Goal: Complete application form

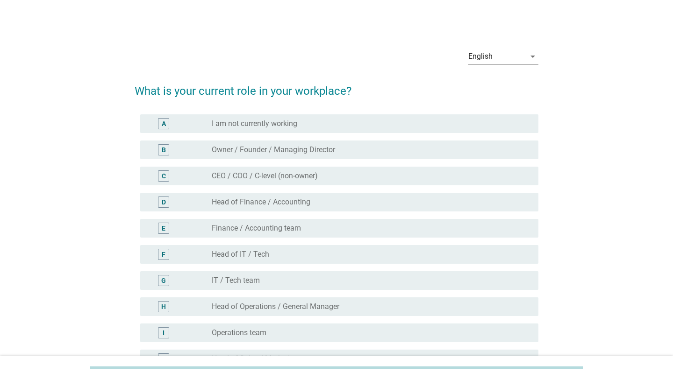
click at [492, 57] on div "English" at bounding box center [496, 56] width 57 height 15
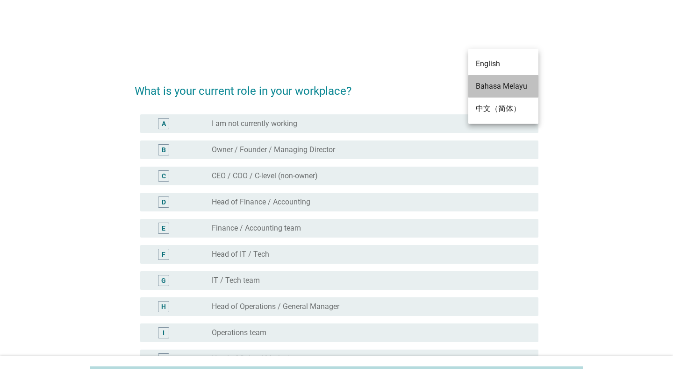
click at [485, 90] on div "Bahasa Melayu" at bounding box center [502, 86] width 55 height 11
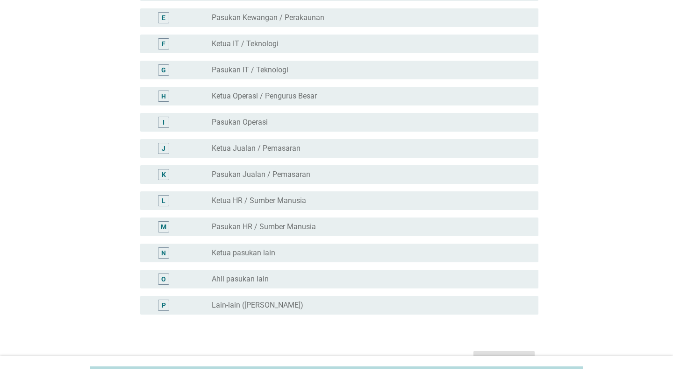
scroll to position [229, 0]
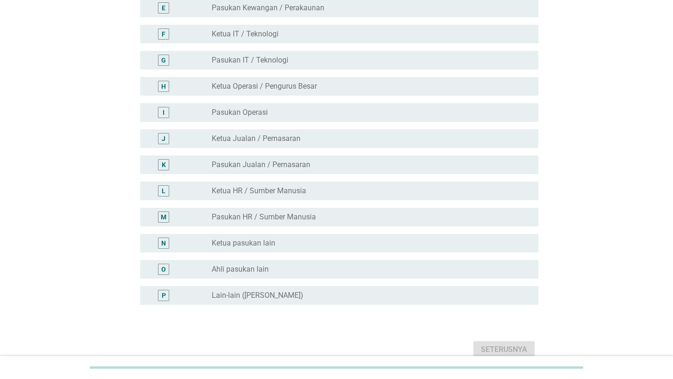
click at [300, 260] on div "O radio_button_unchecked Ahli pasukan lain" at bounding box center [339, 269] width 398 height 19
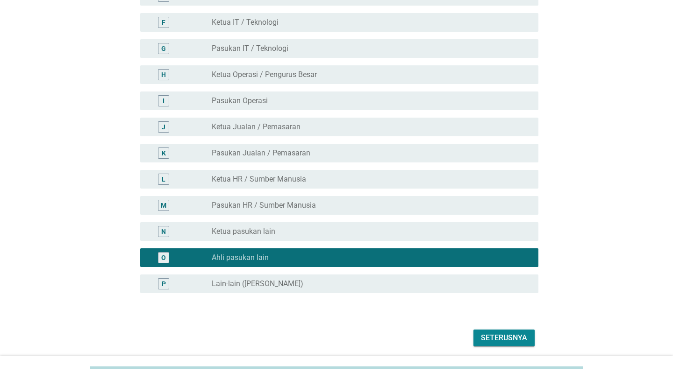
scroll to position [266, 0]
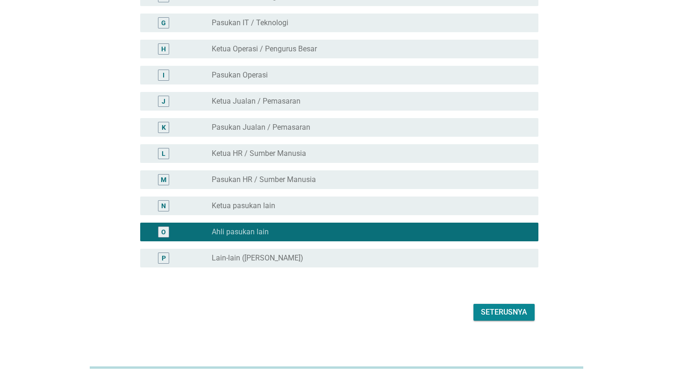
click at [475, 305] on button "Seterusnya" at bounding box center [503, 312] width 61 height 17
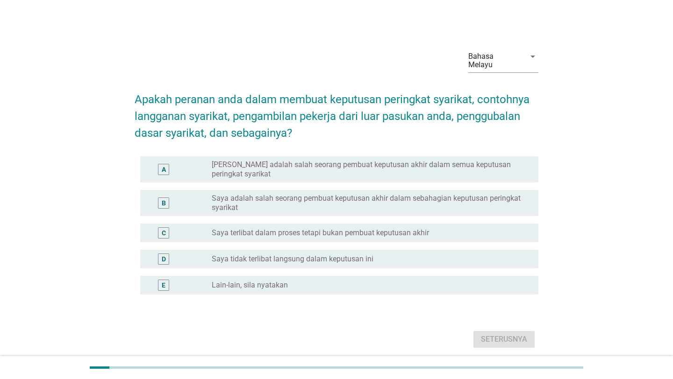
scroll to position [27, 0]
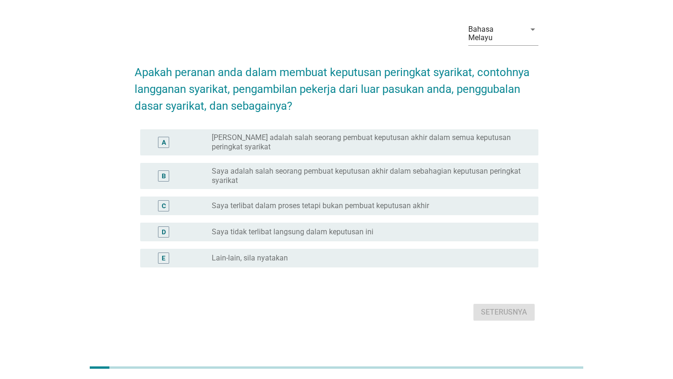
click at [92, 368] on div at bounding box center [100, 368] width 20 height 2
click at [257, 169] on label "Saya adalah salah seorang pembuat keputusan akhir dalam sebahagian keputusan pe…" at bounding box center [368, 176] width 312 height 19
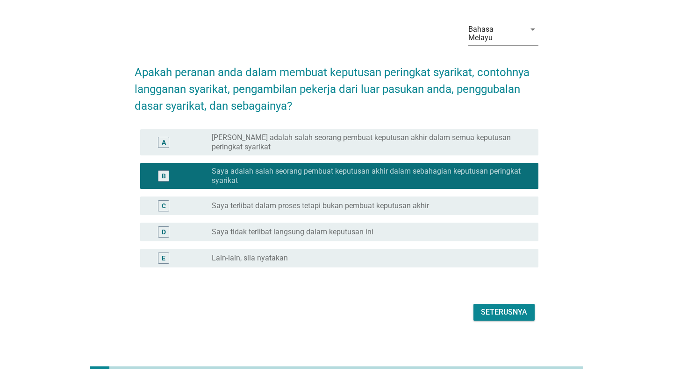
click at [480, 304] on button "Seterusnya" at bounding box center [503, 312] width 61 height 17
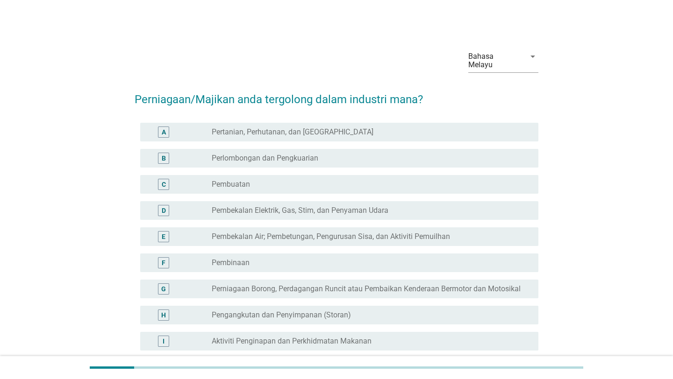
click at [265, 180] on div "radio_button_unchecked Pembuatan" at bounding box center [368, 184] width 312 height 9
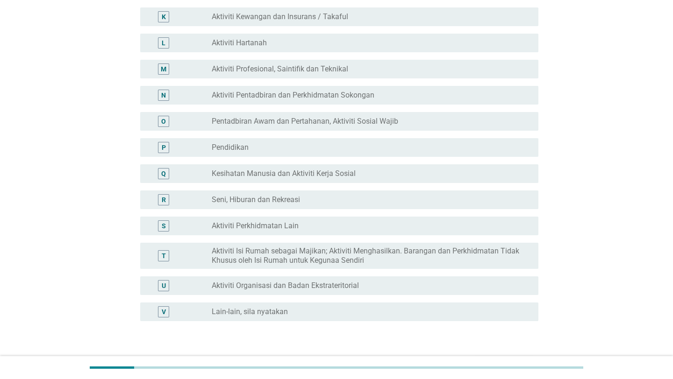
scroll to position [411, 0]
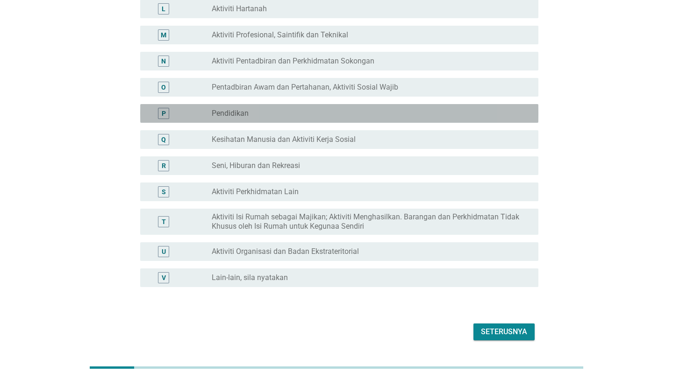
click at [411, 109] on div "radio_button_unchecked Pendidikan" at bounding box center [368, 113] width 312 height 9
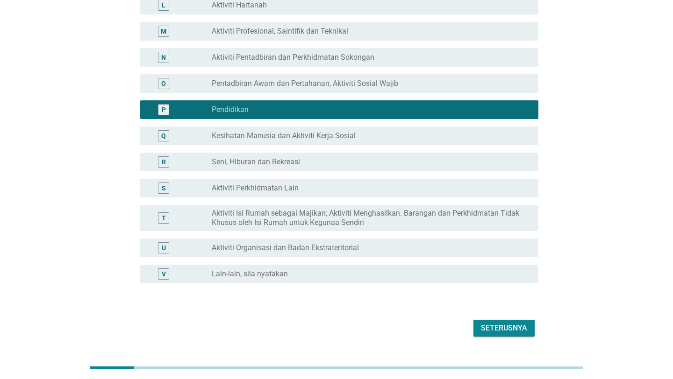
scroll to position [431, 0]
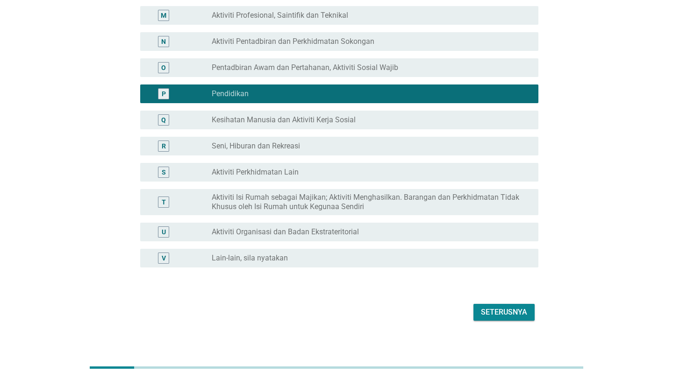
click at [497, 307] on div "Seterusnya" at bounding box center [504, 312] width 46 height 11
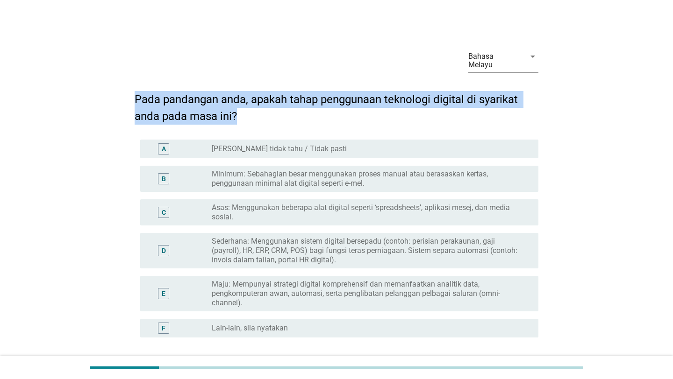
drag, startPoint x: 245, startPoint y: 108, endPoint x: 105, endPoint y: 92, distance: 141.5
click at [105, 92] on div "Bahasa Melayu arrow_drop_down Pada pandangan anda, apakah tahap penggunaan tekn…" at bounding box center [336, 217] width 628 height 367
copy h2 "Pada pandangan anda, apakah tahap penggunaan teknologi digital di syarikat anda…"
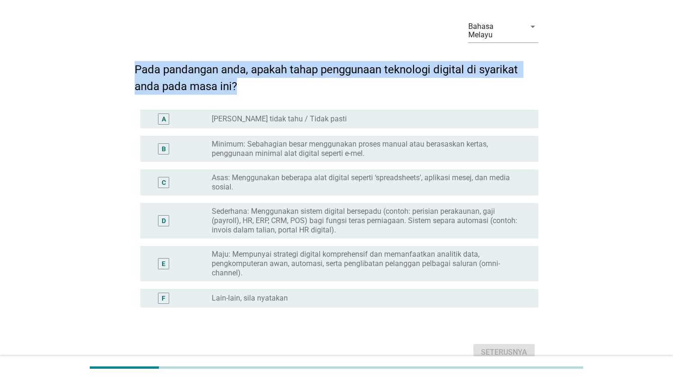
scroll to position [70, 0]
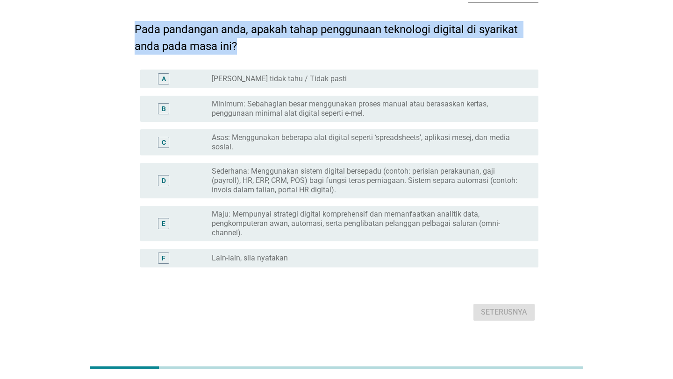
click at [309, 99] on label "Minimum: Sebahagian besar menggunakan proses manual atau berasaskan kertas, pen…" at bounding box center [368, 108] width 312 height 19
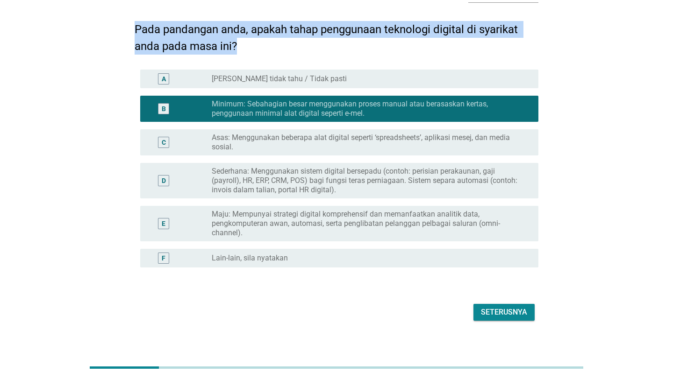
click at [496, 307] on div "Seterusnya" at bounding box center [504, 312] width 46 height 11
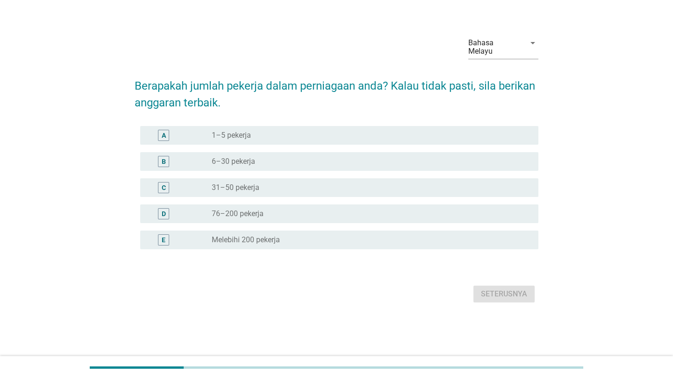
scroll to position [0, 0]
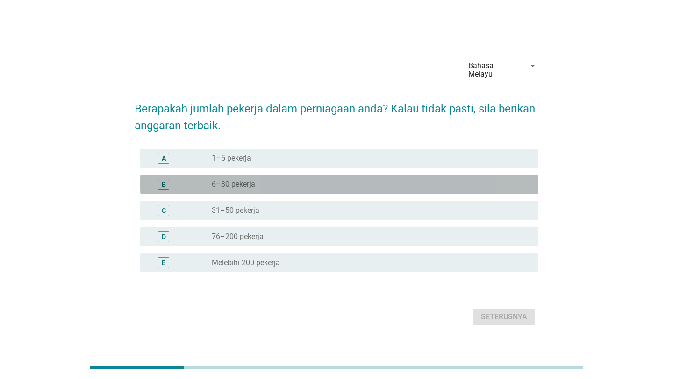
click at [366, 180] on div "radio_button_unchecked 6–30 pekerja" at bounding box center [368, 184] width 312 height 9
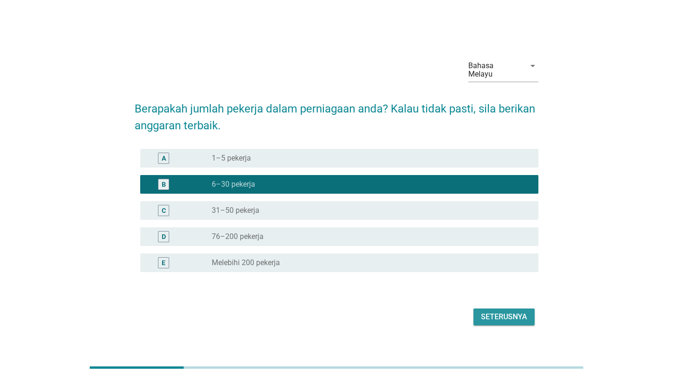
click at [475, 309] on button "Seterusnya" at bounding box center [503, 317] width 61 height 17
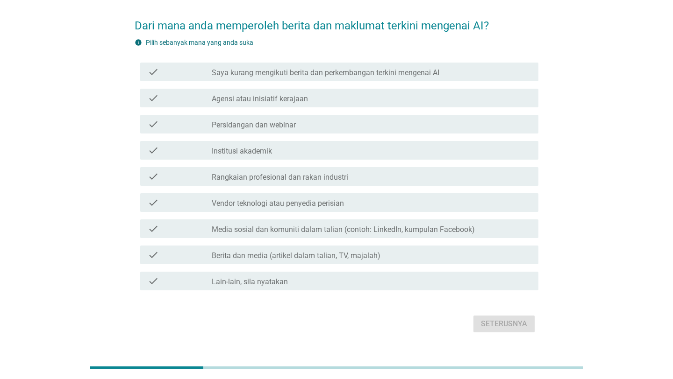
scroll to position [85, 0]
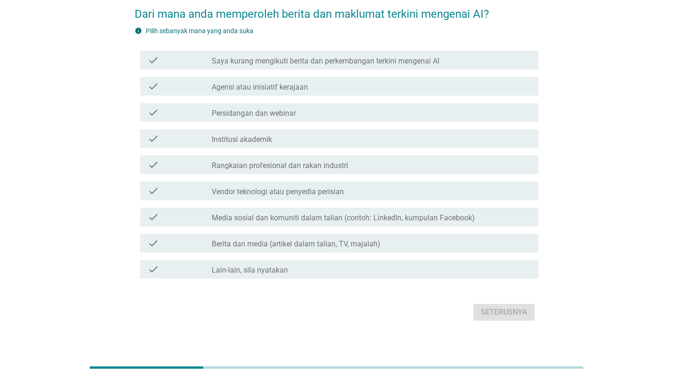
click at [186, 370] on div at bounding box center [336, 367] width 493 height 15
click at [181, 365] on div at bounding box center [336, 367] width 493 height 15
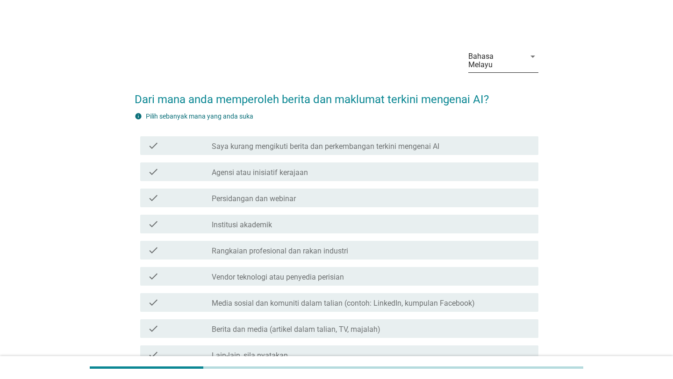
click at [492, 56] on div "Bahasa Melayu" at bounding box center [493, 60] width 51 height 17
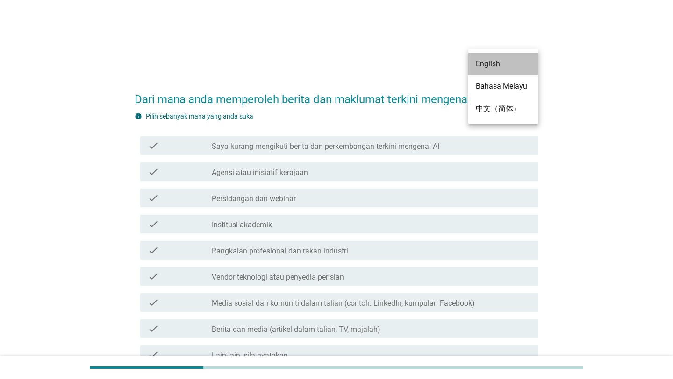
click at [486, 68] on div "English" at bounding box center [502, 63] width 55 height 11
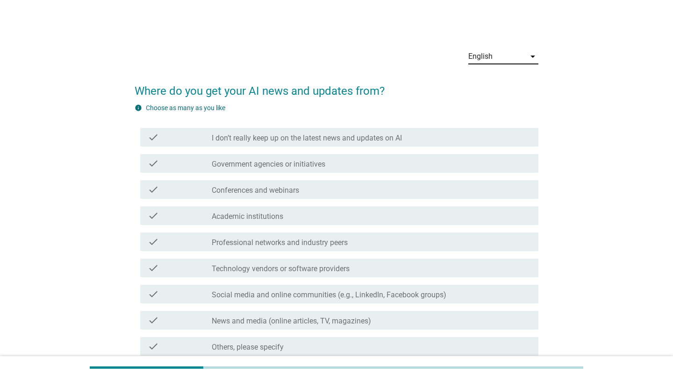
click at [494, 54] on div "English" at bounding box center [496, 56] width 57 height 15
click at [491, 67] on div "English" at bounding box center [502, 63] width 55 height 11
click at [494, 56] on div "English" at bounding box center [496, 56] width 57 height 15
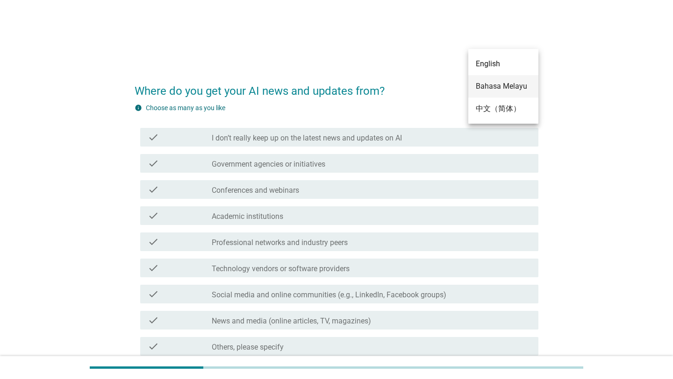
click at [483, 86] on div "Bahasa Melayu" at bounding box center [502, 86] width 55 height 11
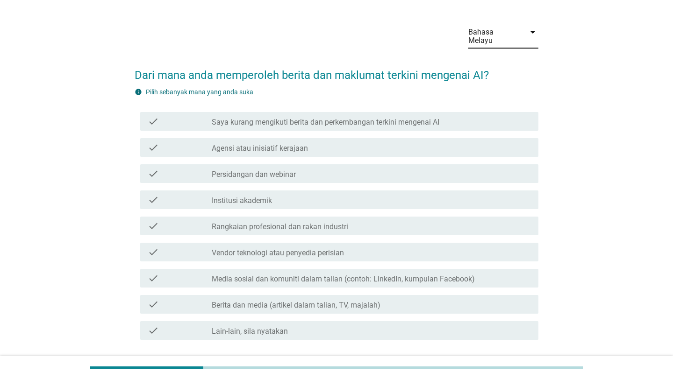
scroll to position [50, 0]
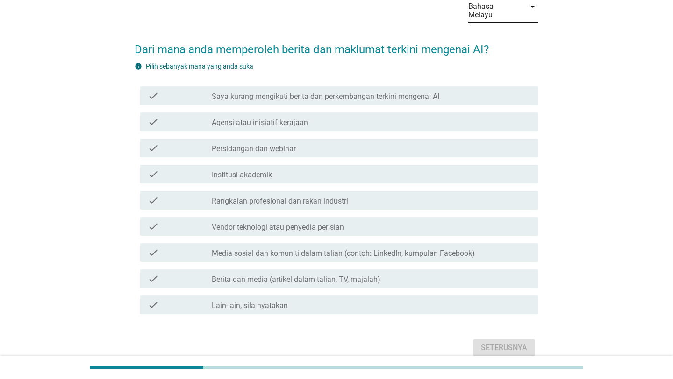
click at [384, 165] on div "check check_box_outline_blank Institusi akademik" at bounding box center [339, 174] width 398 height 19
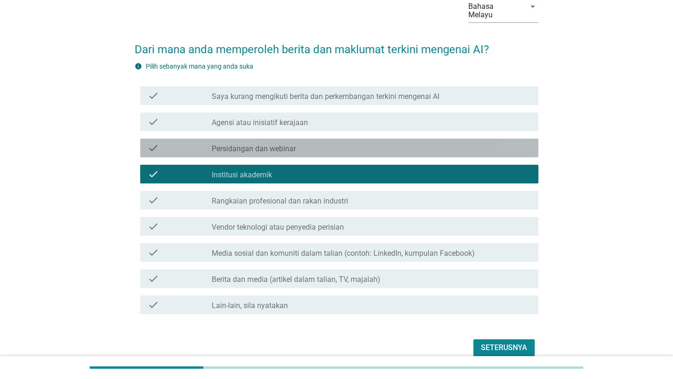
click at [377, 148] on div "check check_box_outline_blank Persidangan dan webinar" at bounding box center [339, 148] width 398 height 19
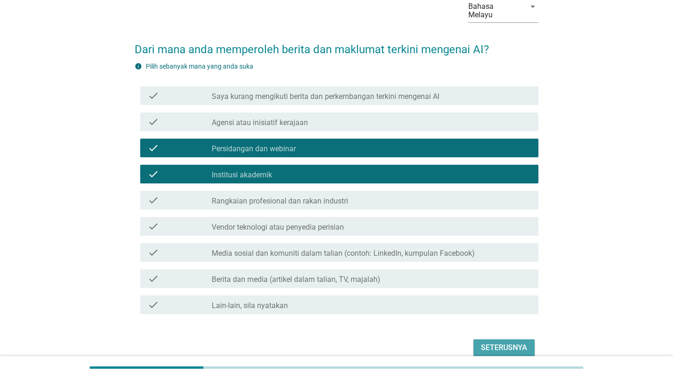
click at [482, 342] on div "Seterusnya" at bounding box center [504, 347] width 46 height 11
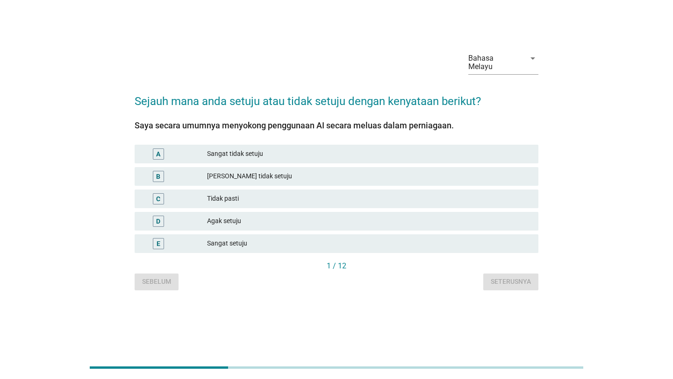
scroll to position [0, 0]
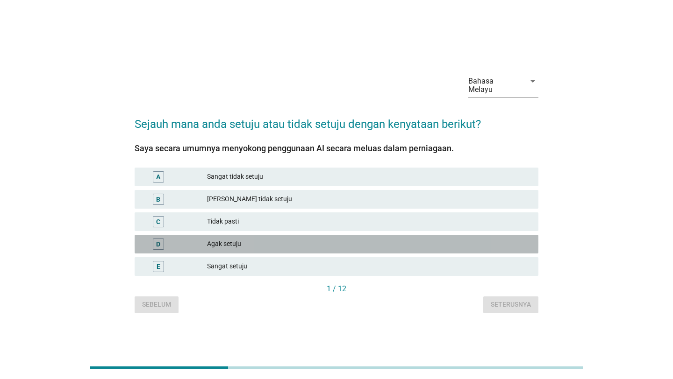
click at [432, 239] on div "Agak setuju" at bounding box center [369, 244] width 324 height 11
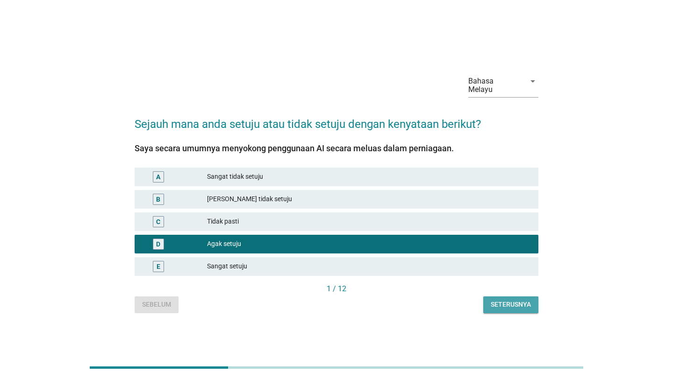
click at [504, 302] on div "Seterusnya" at bounding box center [510, 305] width 40 height 10
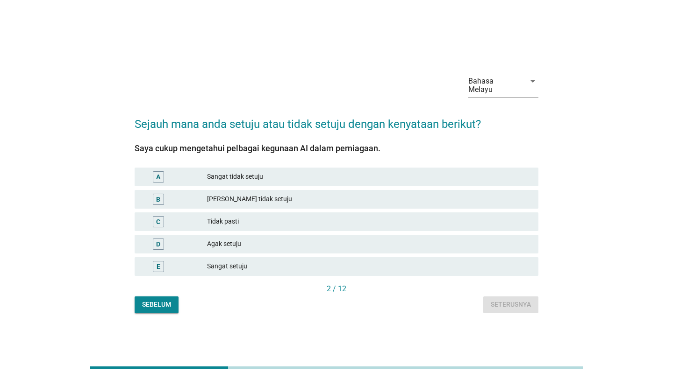
click at [443, 202] on div "[PERSON_NAME] tidak setuju" at bounding box center [337, 199] width 404 height 19
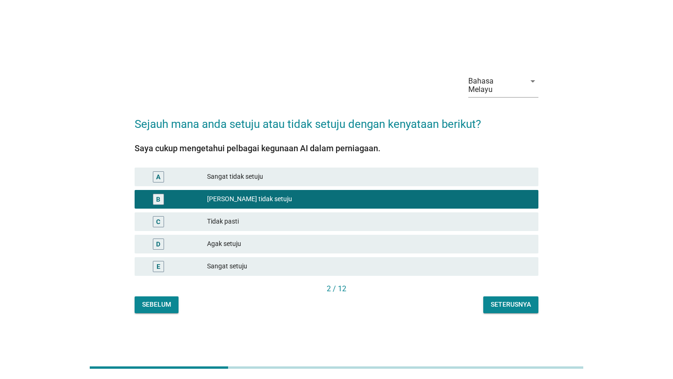
click at [451, 220] on div "Tidak pasti" at bounding box center [369, 221] width 324 height 11
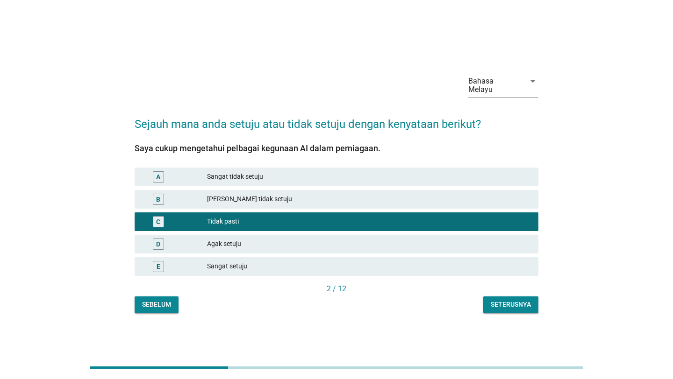
click at [493, 300] on div "Seterusnya" at bounding box center [510, 305] width 40 height 10
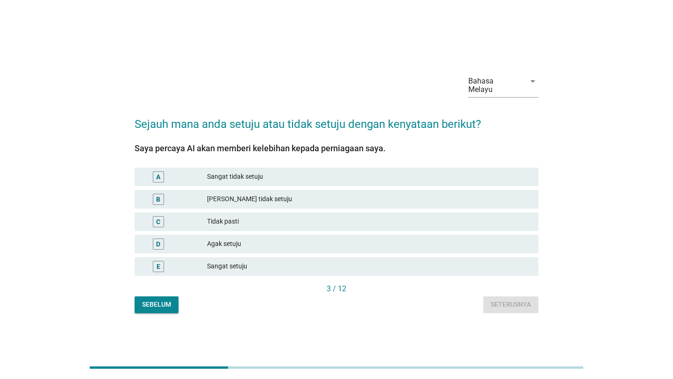
click at [432, 233] on div "[PERSON_NAME] setuju" at bounding box center [336, 244] width 407 height 22
click at [439, 227] on div "C Tidak pasti" at bounding box center [336, 222] width 407 height 22
click at [454, 235] on div "[PERSON_NAME] setuju" at bounding box center [337, 244] width 404 height 19
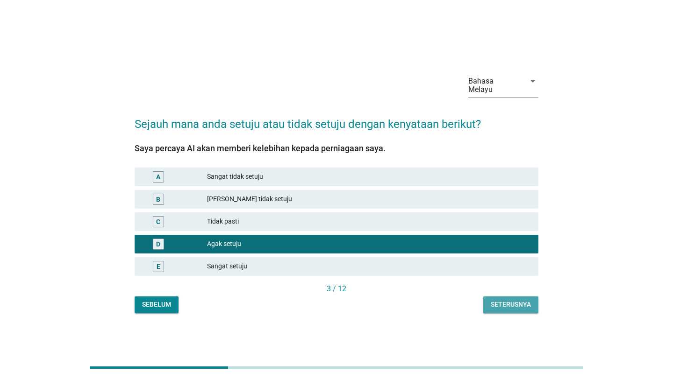
click at [496, 303] on div "Seterusnya" at bounding box center [510, 305] width 40 height 10
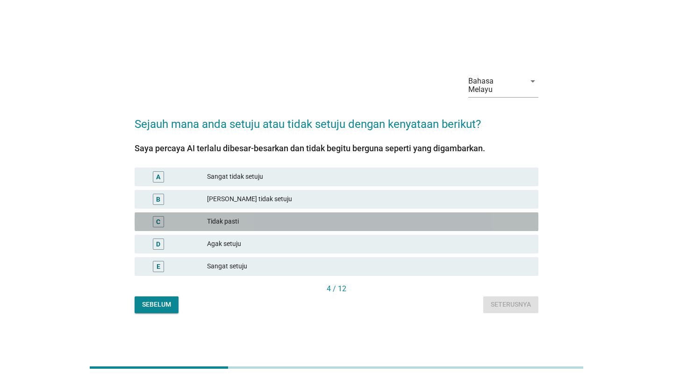
click at [456, 216] on div "Tidak pasti" at bounding box center [369, 221] width 324 height 11
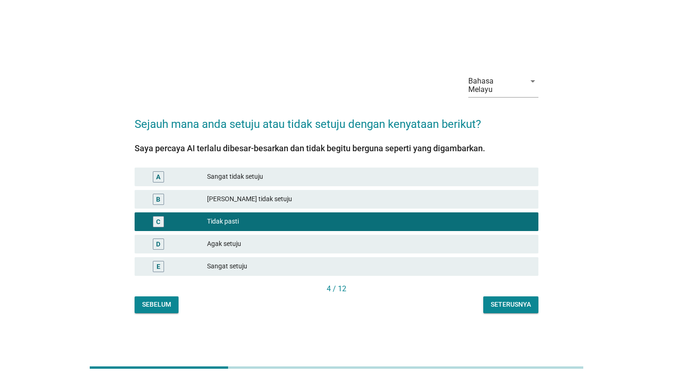
click at [511, 300] on div "Seterusnya" at bounding box center [510, 305] width 40 height 10
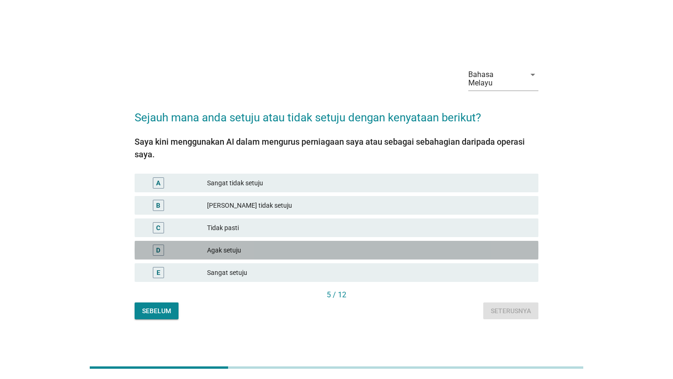
click at [491, 245] on div "Agak setuju" at bounding box center [369, 250] width 324 height 11
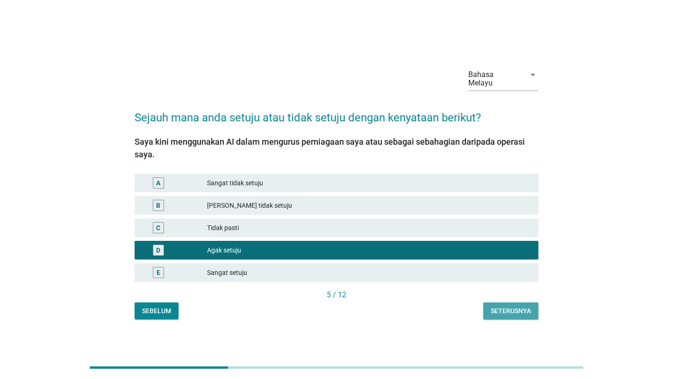
click at [503, 306] on div "Seterusnya" at bounding box center [510, 311] width 40 height 10
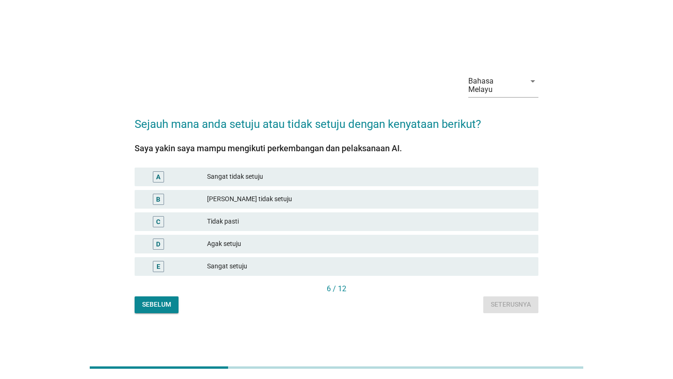
click at [432, 211] on div "C Tidak pasti" at bounding box center [336, 222] width 407 height 22
click at [460, 188] on div "[PERSON_NAME] tidak setuju" at bounding box center [336, 199] width 407 height 22
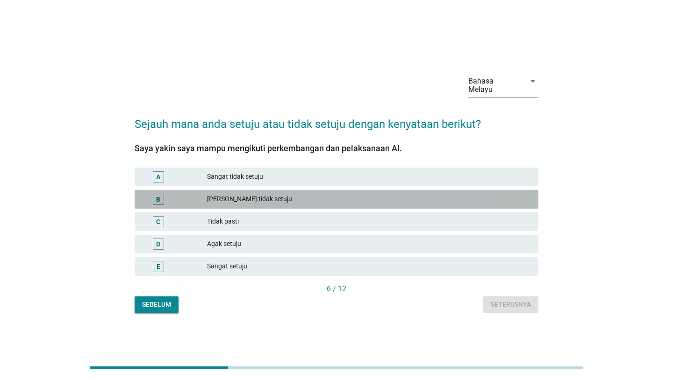
click at [460, 190] on div "[PERSON_NAME] tidak setuju" at bounding box center [337, 199] width 404 height 19
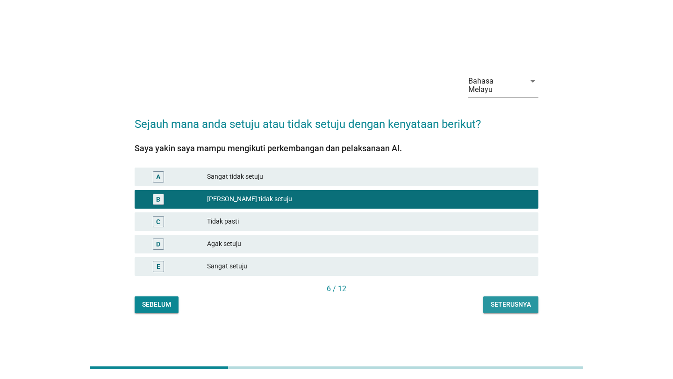
click at [509, 300] on div "Seterusnya" at bounding box center [510, 305] width 40 height 10
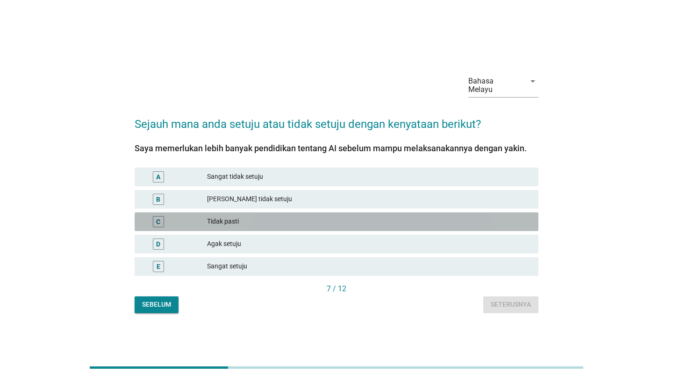
click at [410, 220] on div "Tidak pasti" at bounding box center [369, 221] width 324 height 11
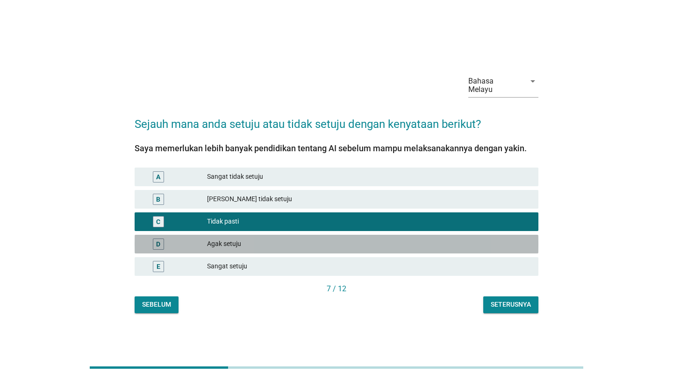
click at [437, 239] on div "Agak setuju" at bounding box center [369, 244] width 324 height 11
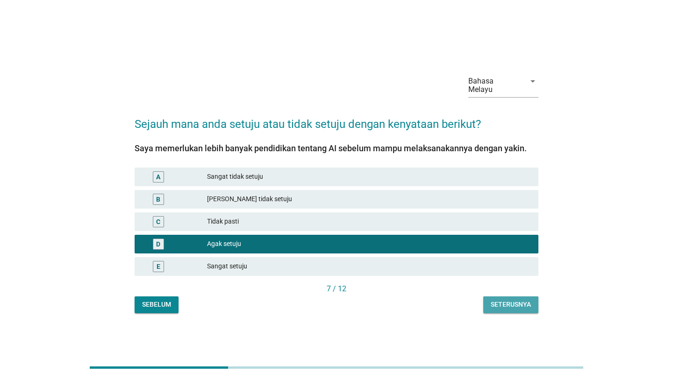
click at [484, 297] on button "Seterusnya" at bounding box center [510, 305] width 55 height 17
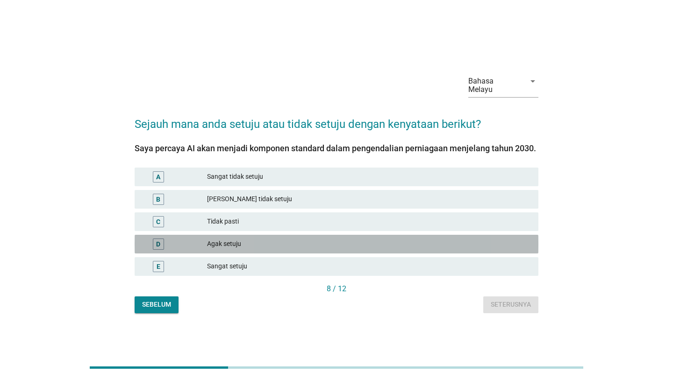
click at [452, 242] on div "Agak setuju" at bounding box center [369, 244] width 324 height 11
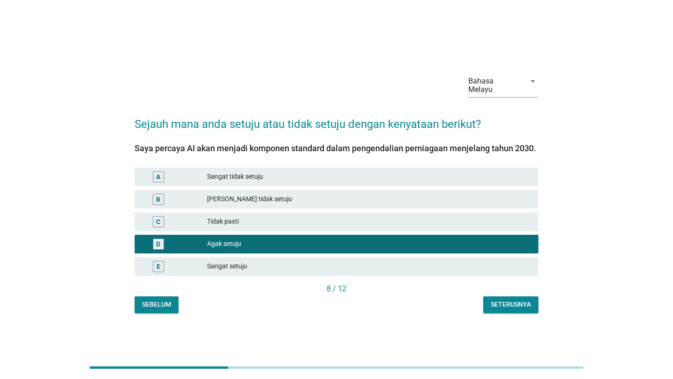
click at [504, 311] on div "Bahasa Melayu arrow_drop_down Sejauh mana anda setuju atau tidak setuju dengan …" at bounding box center [336, 190] width 418 height 262
click at [501, 304] on div "Seterusnya" at bounding box center [510, 305] width 40 height 10
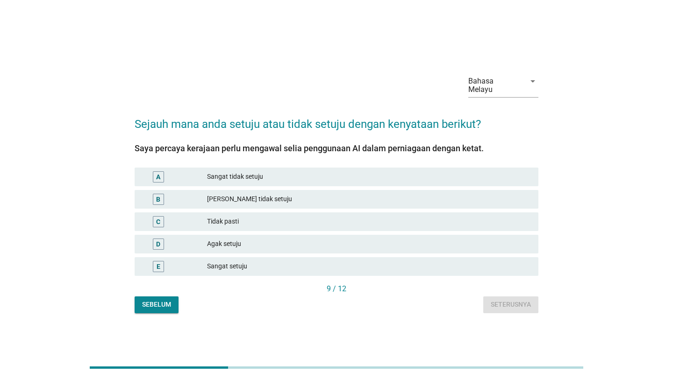
click at [392, 261] on div "Sangat setuju" at bounding box center [369, 266] width 324 height 11
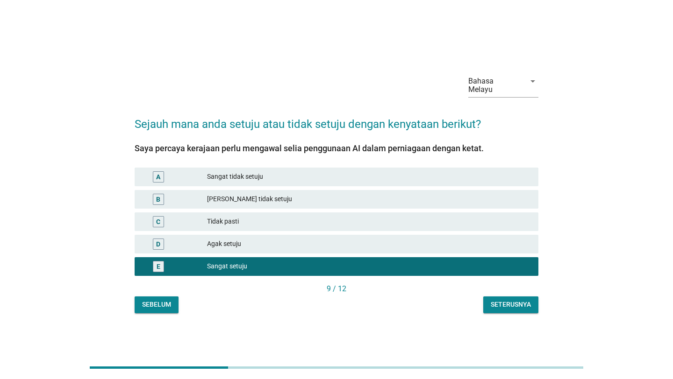
click at [493, 300] on div "Seterusnya" at bounding box center [510, 305] width 40 height 10
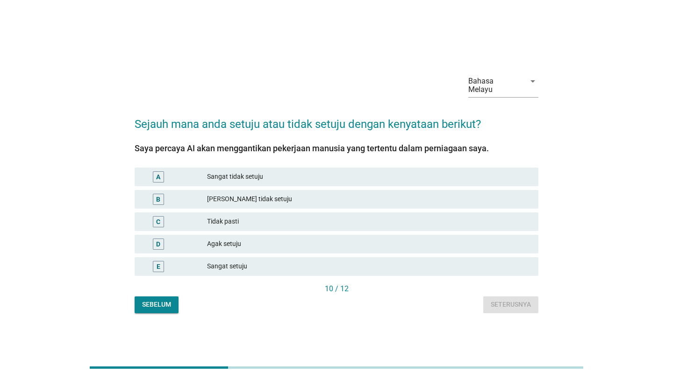
click at [413, 216] on div "Tidak pasti" at bounding box center [369, 221] width 324 height 11
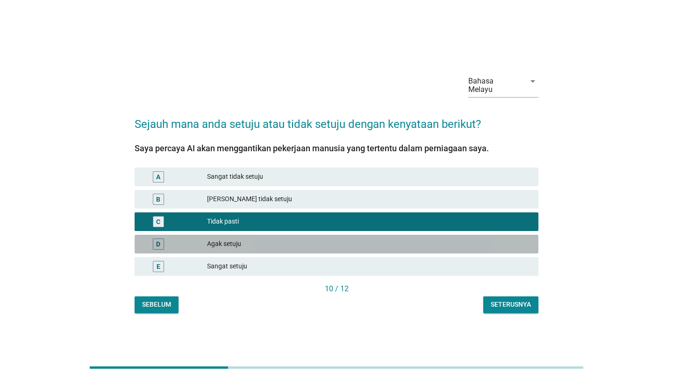
click at [430, 239] on div "Agak setuju" at bounding box center [369, 244] width 324 height 11
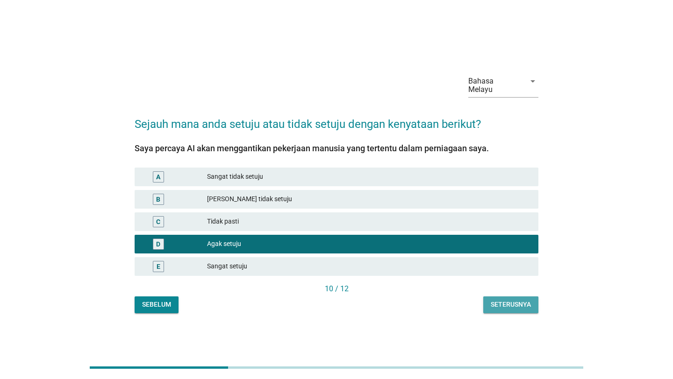
click at [486, 297] on button "Seterusnya" at bounding box center [510, 305] width 55 height 17
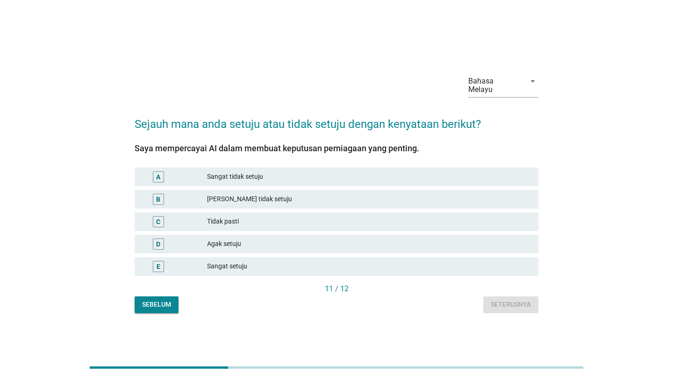
click at [434, 239] on div "Agak setuju" at bounding box center [369, 244] width 324 height 11
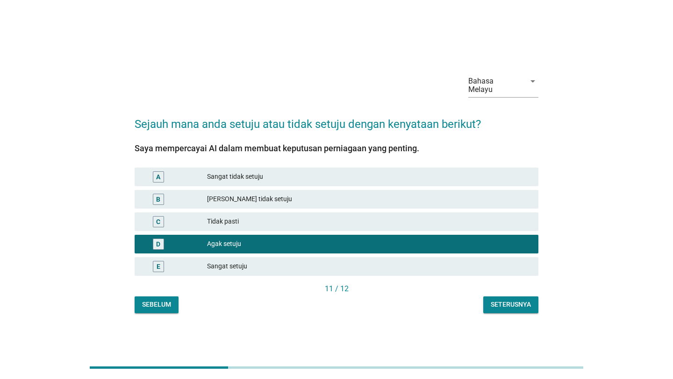
click at [438, 200] on div "[PERSON_NAME] tidak setuju" at bounding box center [369, 199] width 324 height 11
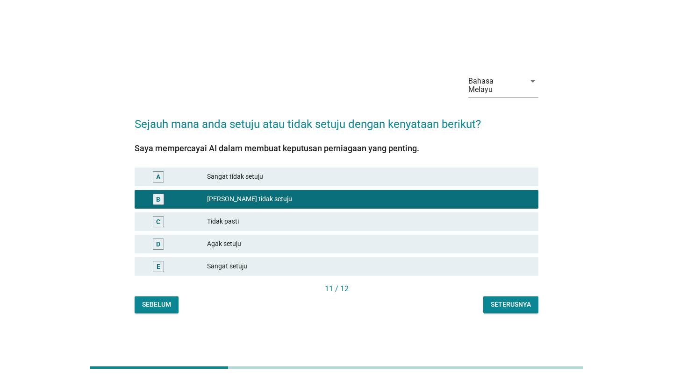
click at [495, 297] on button "Seterusnya" at bounding box center [510, 305] width 55 height 17
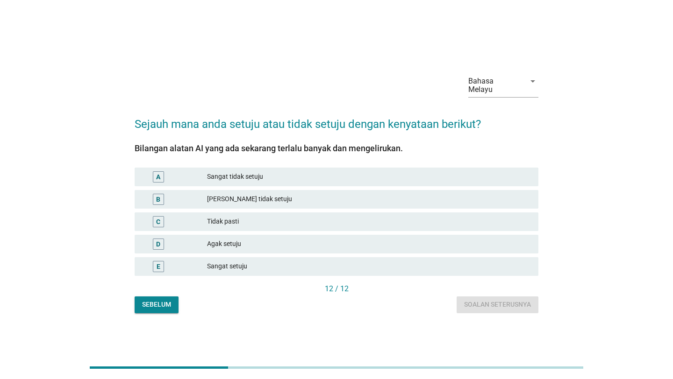
click at [382, 262] on div "Sangat setuju" at bounding box center [369, 266] width 324 height 11
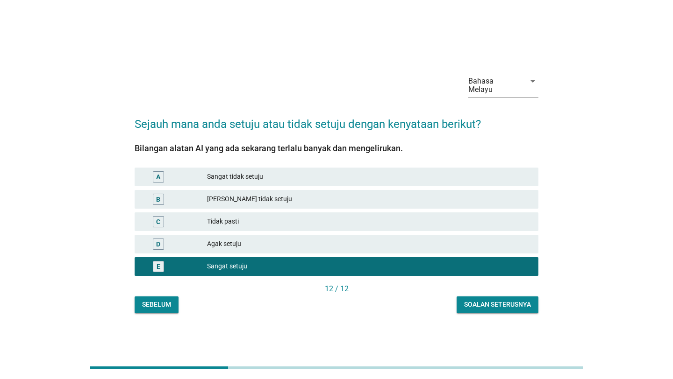
click at [476, 309] on div "Bahasa Melayu arrow_drop_down Sejauh mana anda setuju atau tidak setuju dengan …" at bounding box center [336, 190] width 418 height 262
click at [477, 304] on div "Soalan seterusnya" at bounding box center [497, 305] width 67 height 10
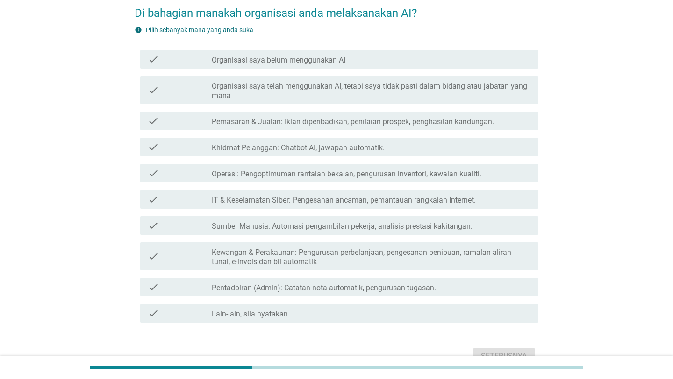
scroll to position [85, 0]
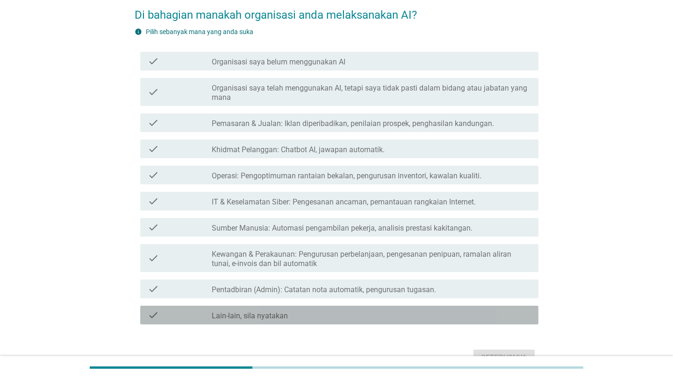
click at [387, 306] on div "check check_box_outline_blank Lain-lain, sila nyatakan" at bounding box center [339, 315] width 398 height 19
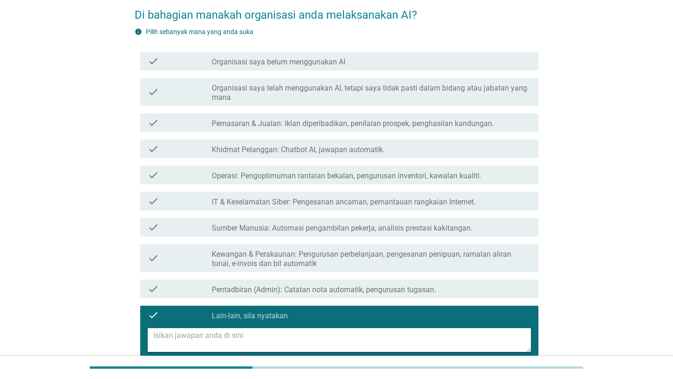
click at [387, 306] on div "check check_box_outline_blank Lain-lain, sila nyatakan" at bounding box center [339, 315] width 398 height 19
